Goal: Information Seeking & Learning: Learn about a topic

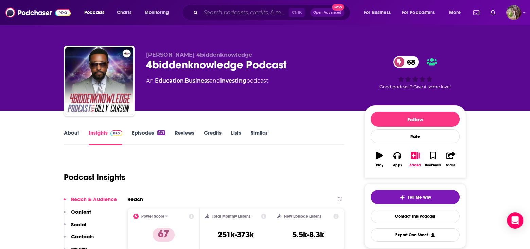
click at [227, 11] on input "Search podcasts, credits, & more..." at bounding box center [245, 12] width 88 height 11
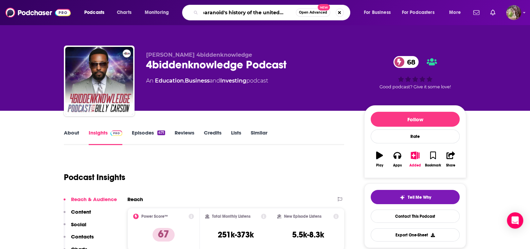
type input "A paranoid's history of the [GEOGRAPHIC_DATA]"
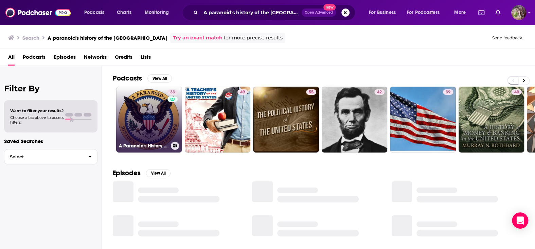
click at [152, 113] on link "33 A Paranoid's History of the [GEOGRAPHIC_DATA]" at bounding box center [149, 120] width 66 height 66
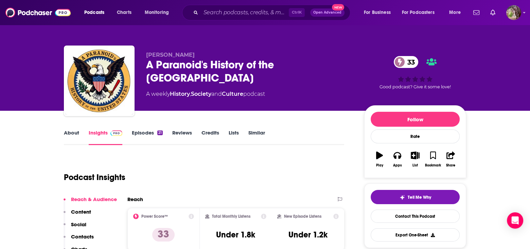
click at [148, 132] on link "Episodes 21" at bounding box center [147, 137] width 31 height 16
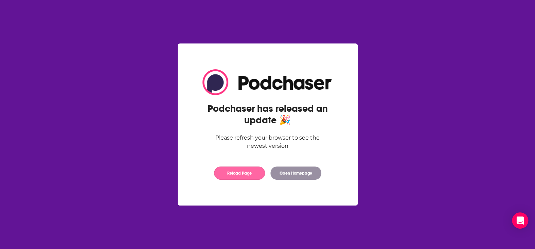
click at [236, 173] on button "Reload Page" at bounding box center [239, 173] width 51 height 13
